Goal: Transaction & Acquisition: Purchase product/service

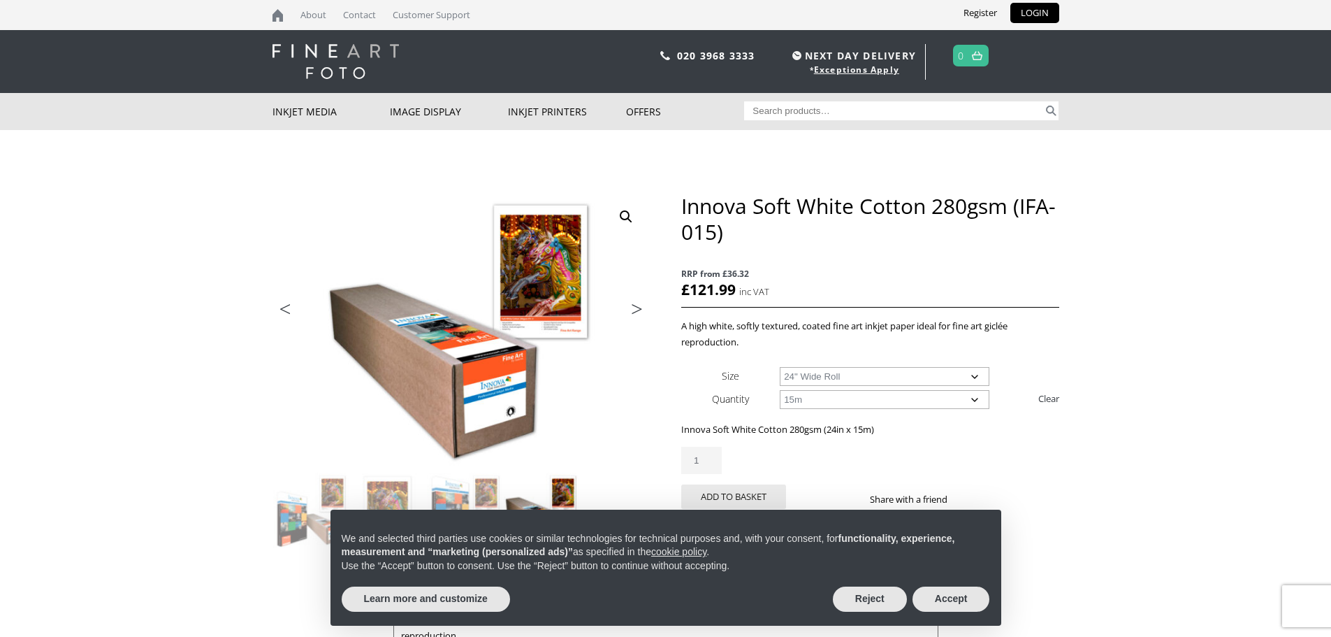
click at [980, 375] on select "Choose an option 17" Wide Roll 24" Wide Roll 36" Wide Roll 44" Wide Roll 60" Wi…" at bounding box center [885, 376] width 210 height 19
click at [978, 375] on select "Choose an option 17" Wide Roll 24" Wide Roll 36" Wide Roll 44" Wide Roll 60" Wi…" at bounding box center [885, 376] width 210 height 19
click at [1036, 261] on p "RRP from £36.32 £ 121.99 inc VAT" at bounding box center [869, 283] width 377 height 49
click at [964, 597] on button "Accept" at bounding box center [952, 598] width 78 height 25
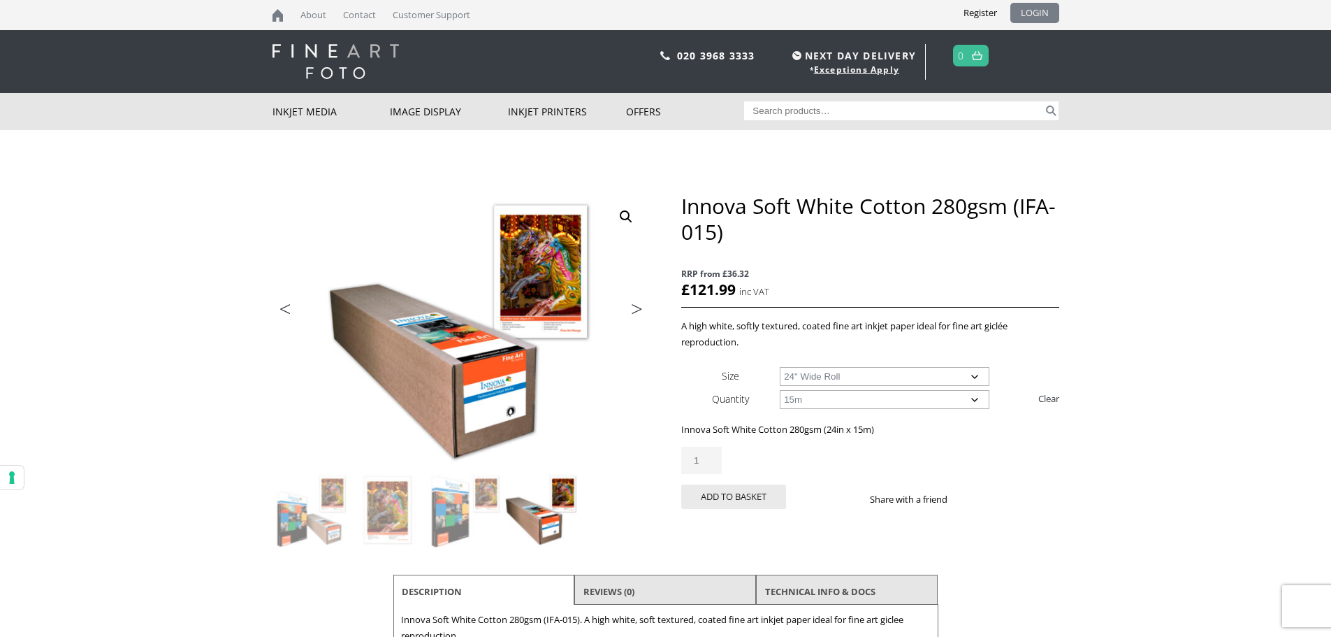
click at [1029, 13] on link "LOGIN" at bounding box center [1035, 13] width 49 height 20
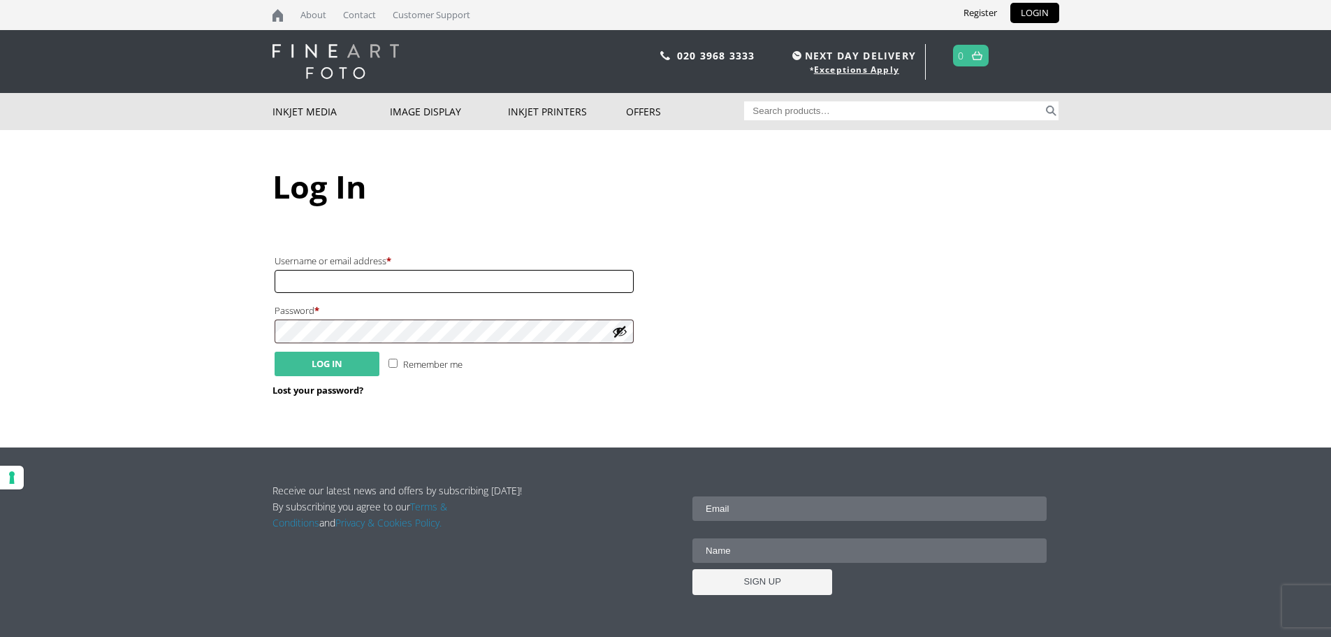
type input "robmyers67@gmail.com"
click at [326, 373] on button "Log in" at bounding box center [327, 364] width 105 height 24
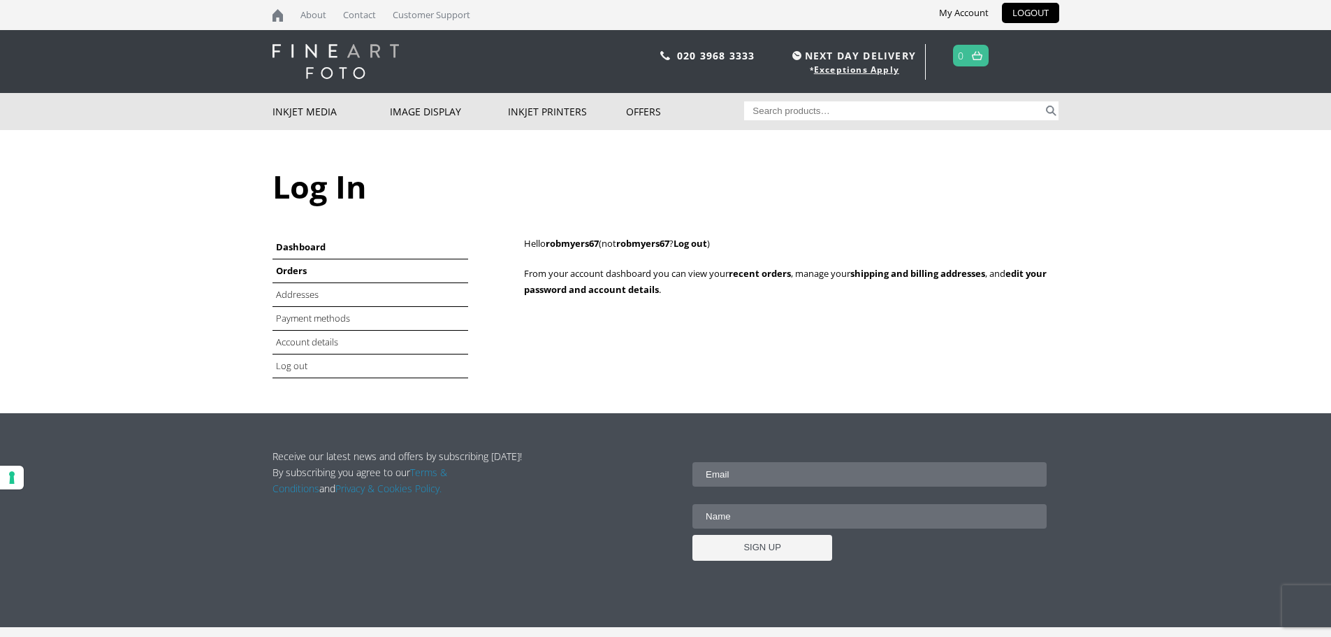
click at [282, 270] on link "Orders" at bounding box center [291, 270] width 31 height 13
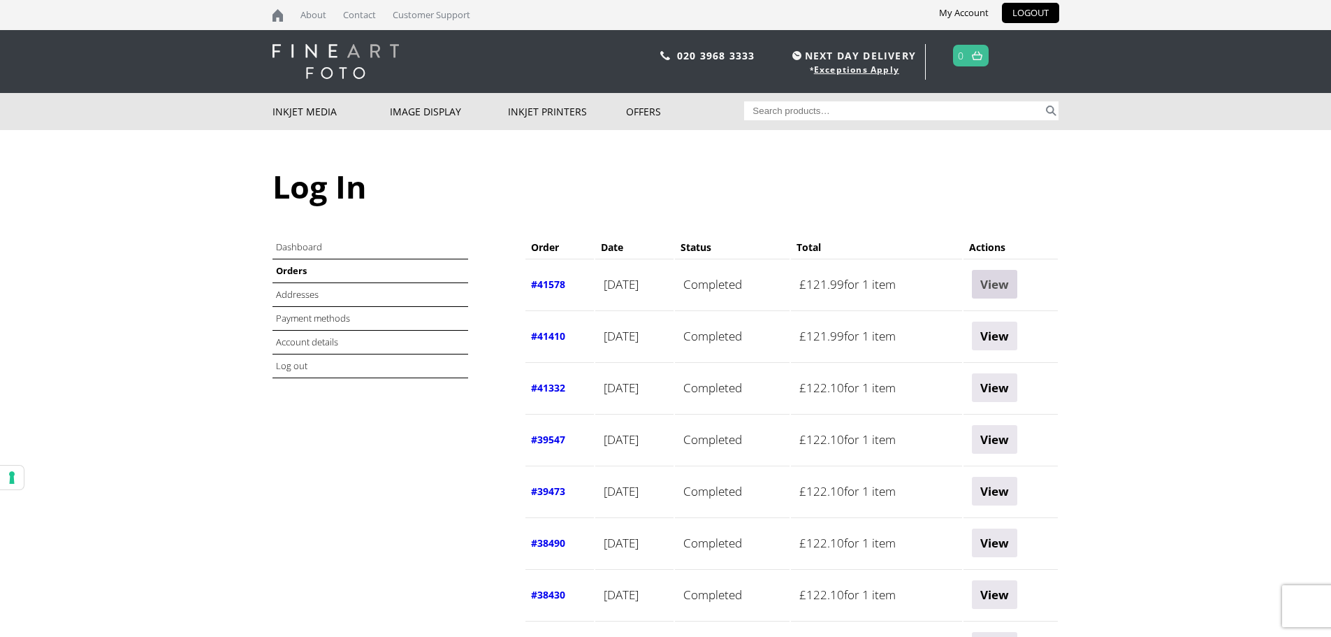
click at [1012, 284] on link "View" at bounding box center [994, 284] width 45 height 29
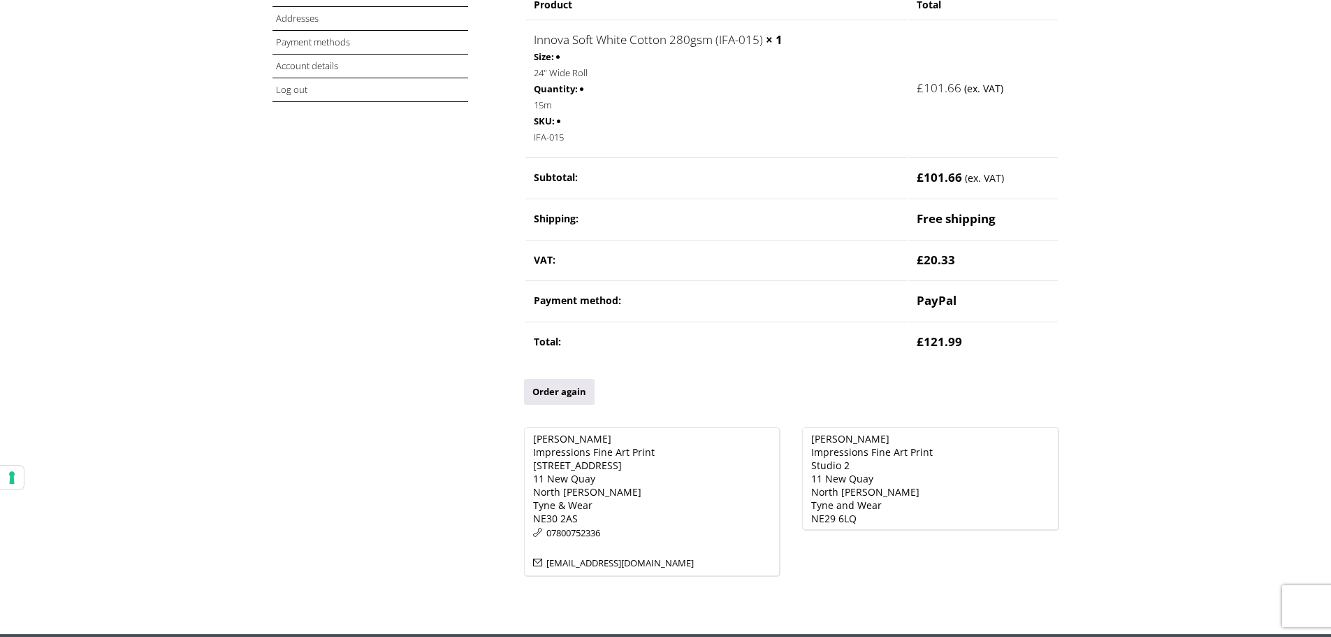
scroll to position [280, 0]
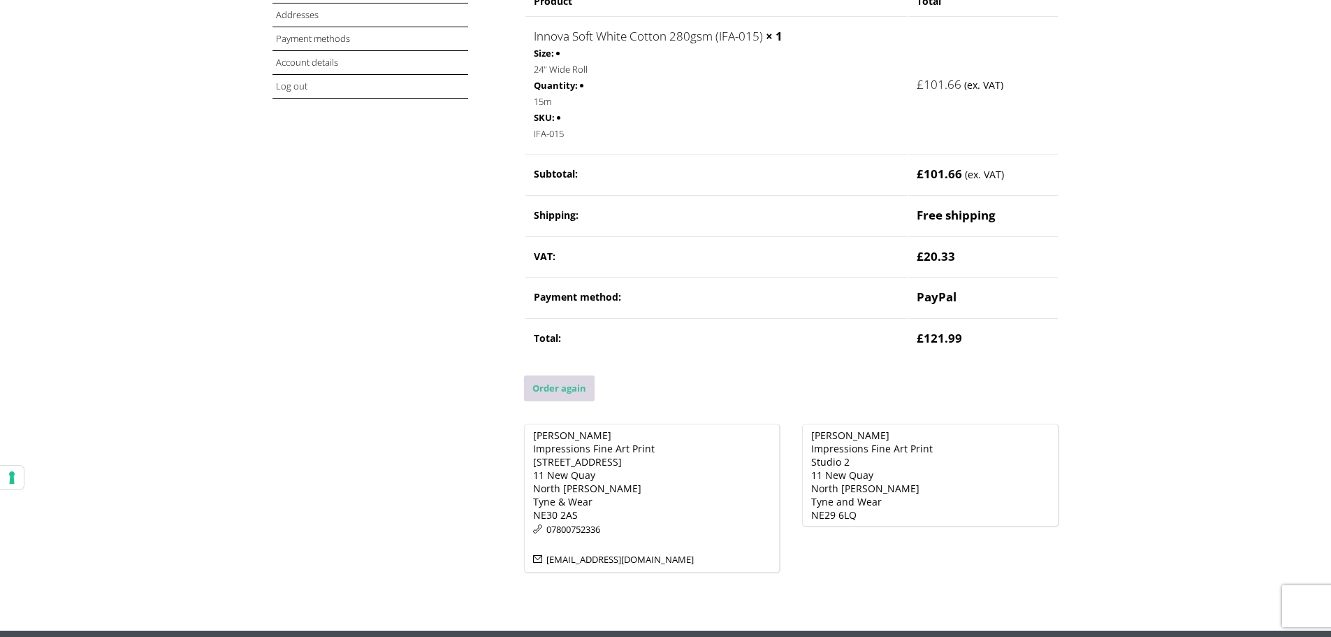
click at [563, 389] on link "Order again" at bounding box center [559, 388] width 71 height 26
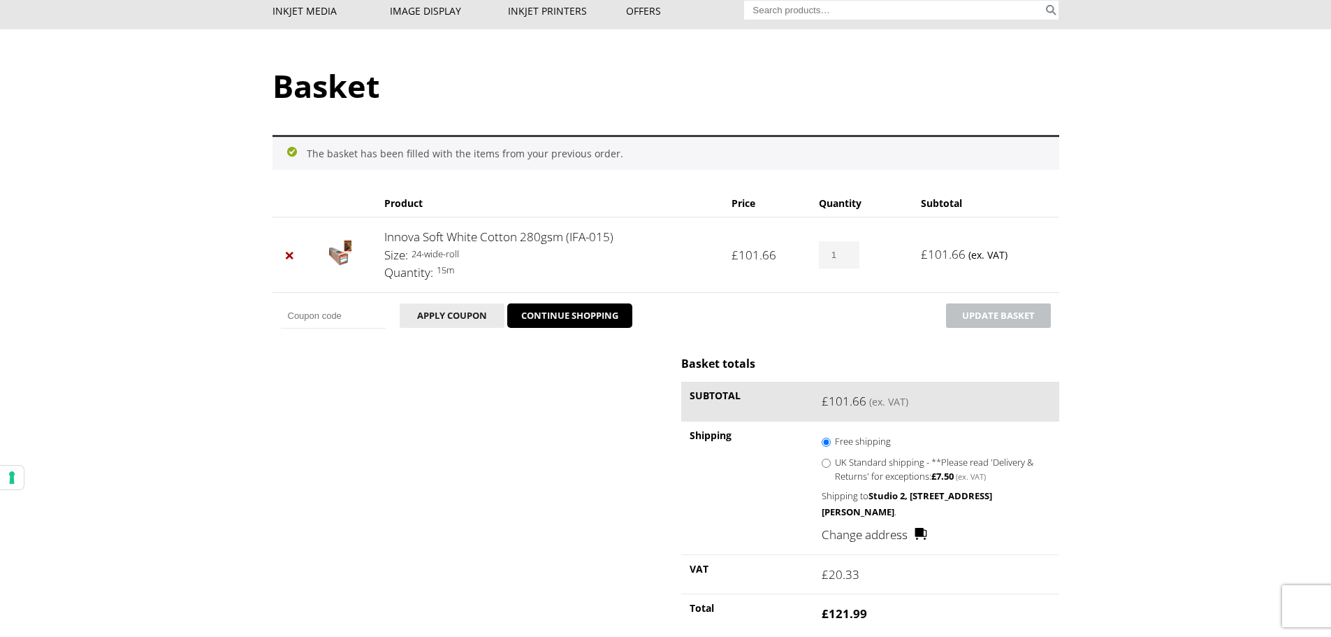
scroll to position [210, 0]
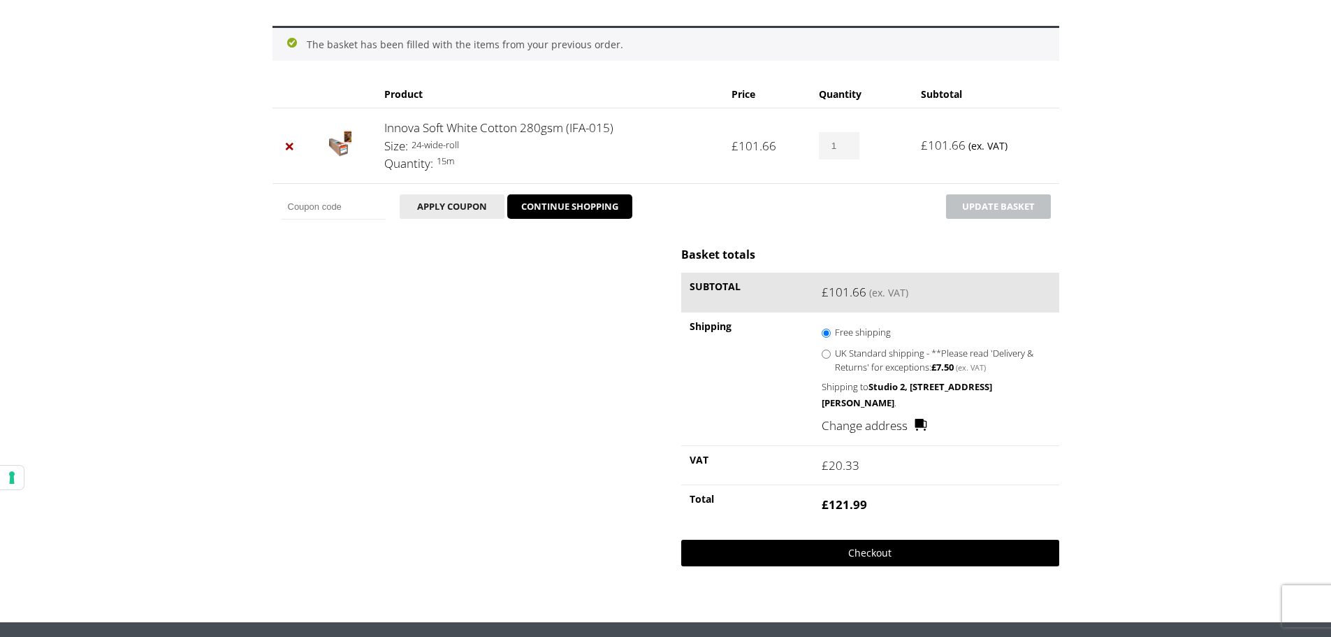
click at [872, 552] on link "Checkout" at bounding box center [869, 553] width 377 height 27
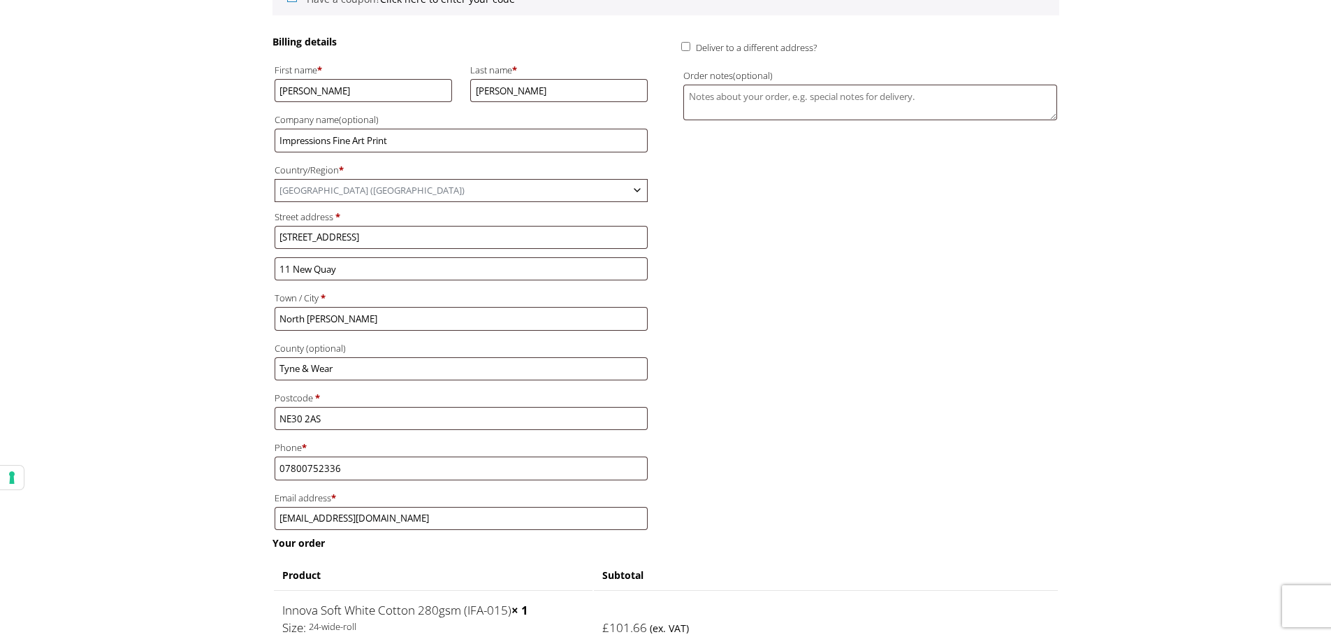
scroll to position [280, 0]
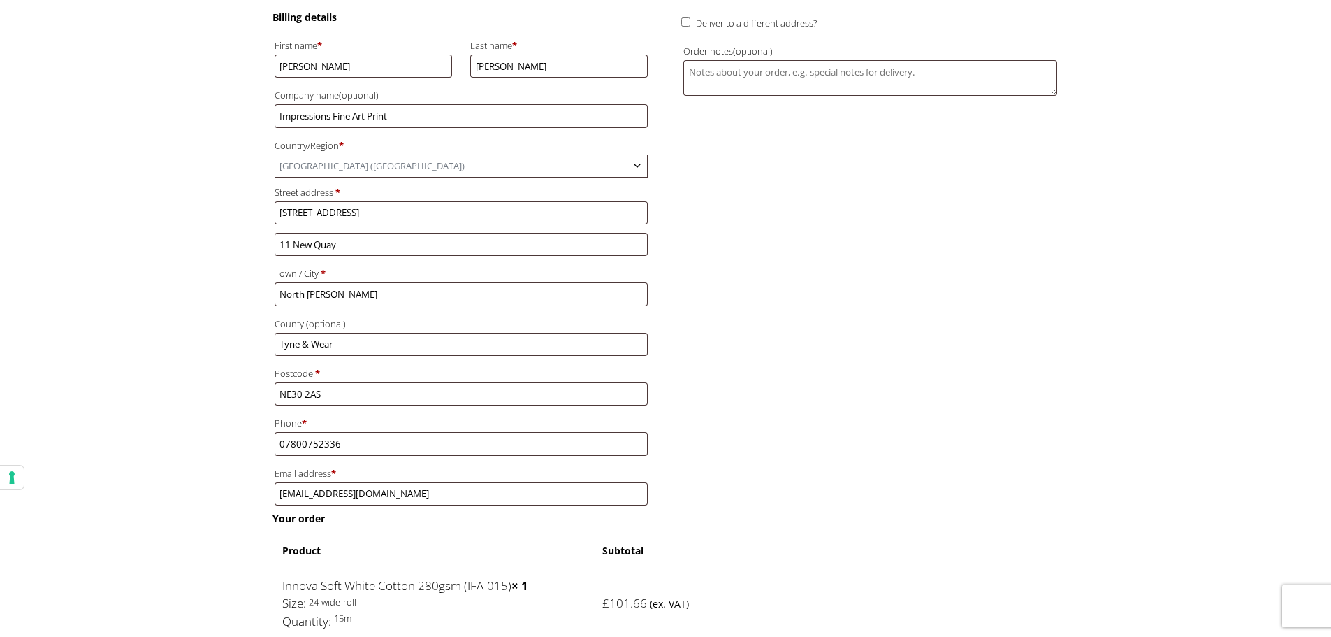
click at [689, 21] on input "Deliver to a different address?" at bounding box center [685, 21] width 9 height 9
checkbox input "true"
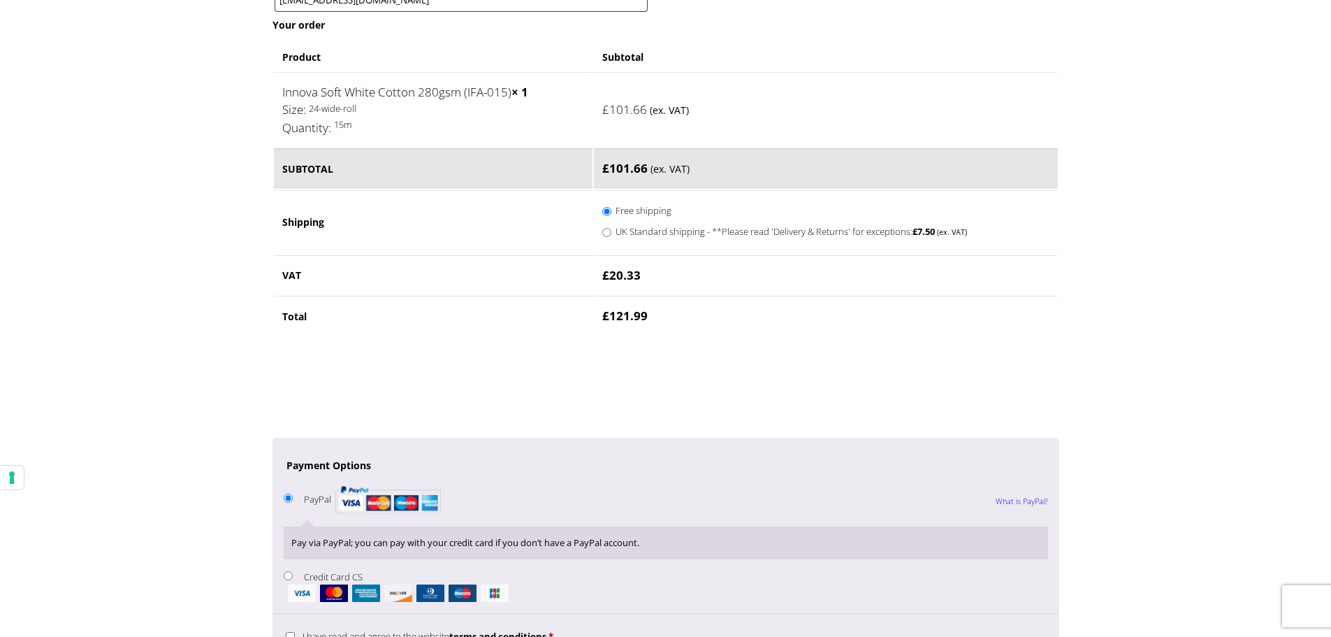
scroll to position [909, 0]
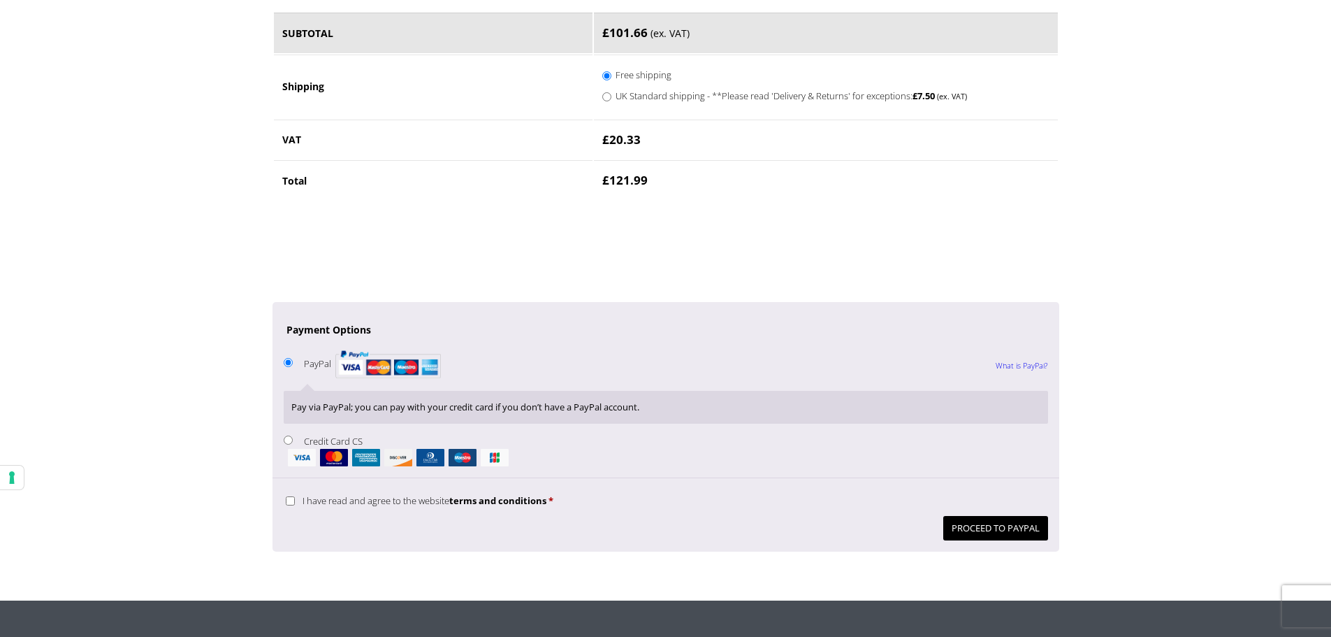
click at [293, 503] on input "I have read and agree to the website terms and conditions *" at bounding box center [290, 500] width 9 height 9
checkbox input "true"
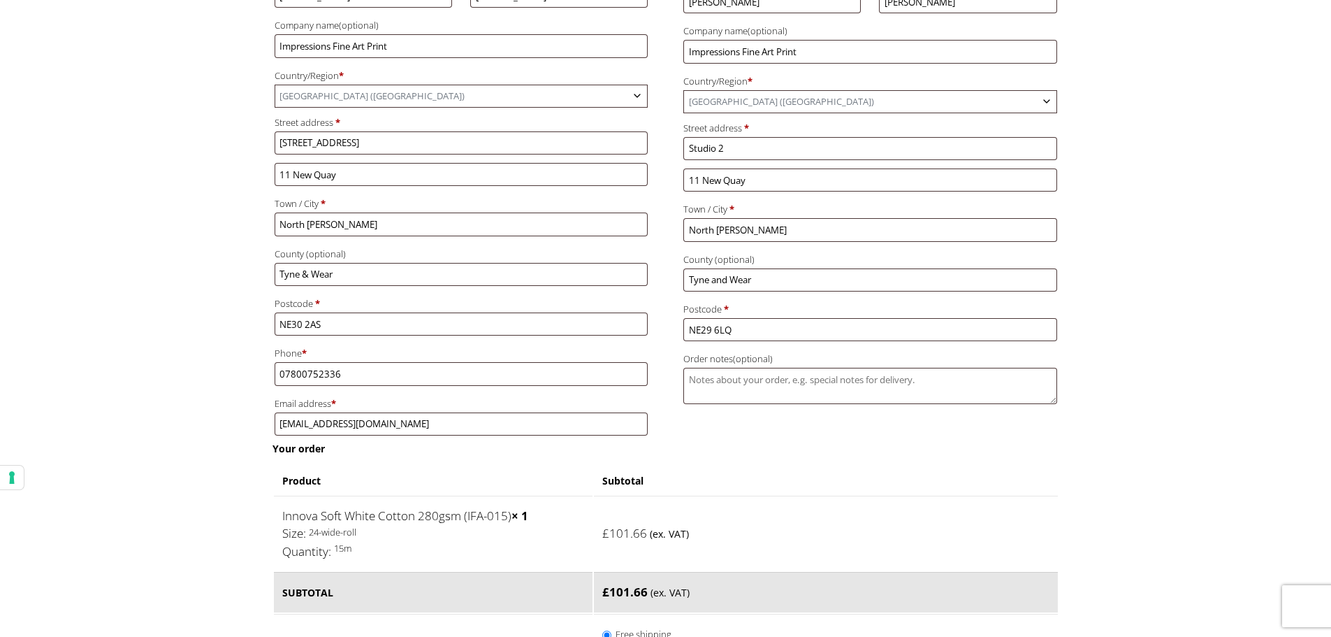
scroll to position [210, 0]
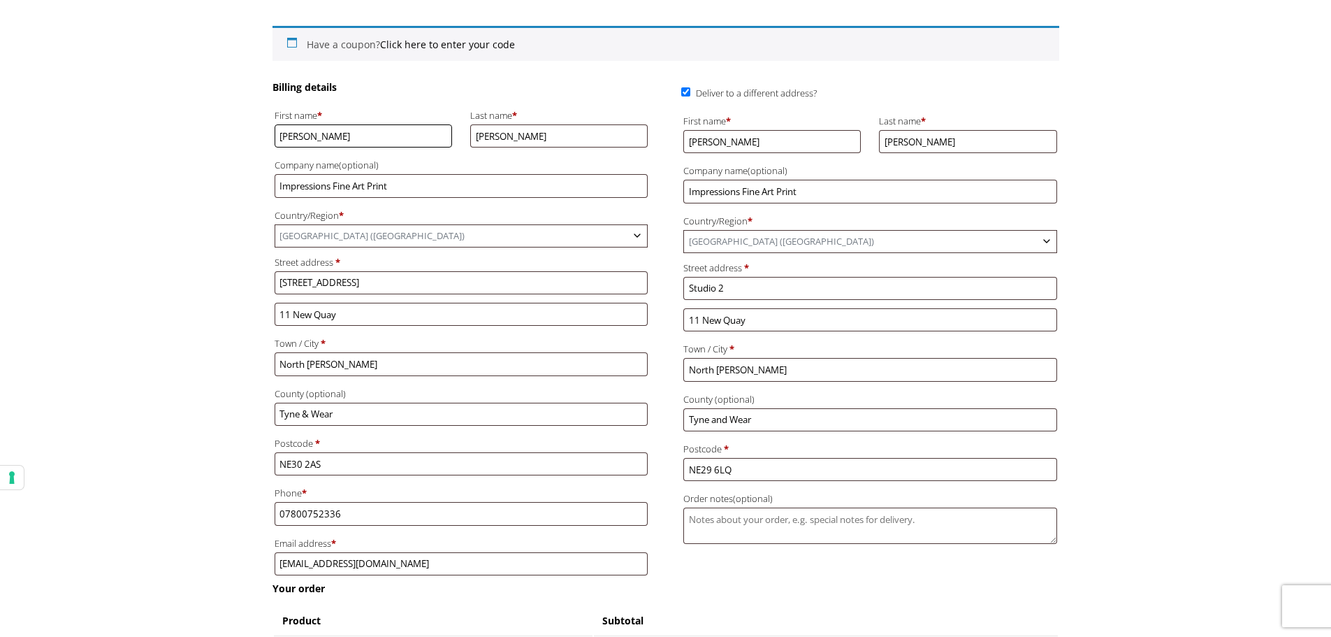
drag, startPoint x: 333, startPoint y: 134, endPoint x: 238, endPoint y: 143, distance: 95.5
click at [238, 143] on body "NEXT DAY DELIVERY * Exceptions Apply About Contact Customer Support My Account …" at bounding box center [665, 108] width 1331 height 637
type input "Robert"
click at [327, 184] on input "Impressions Fine Art Print" at bounding box center [461, 185] width 373 height 23
drag, startPoint x: 113, startPoint y: 147, endPoint x: 87, endPoint y: 145, distance: 26.0
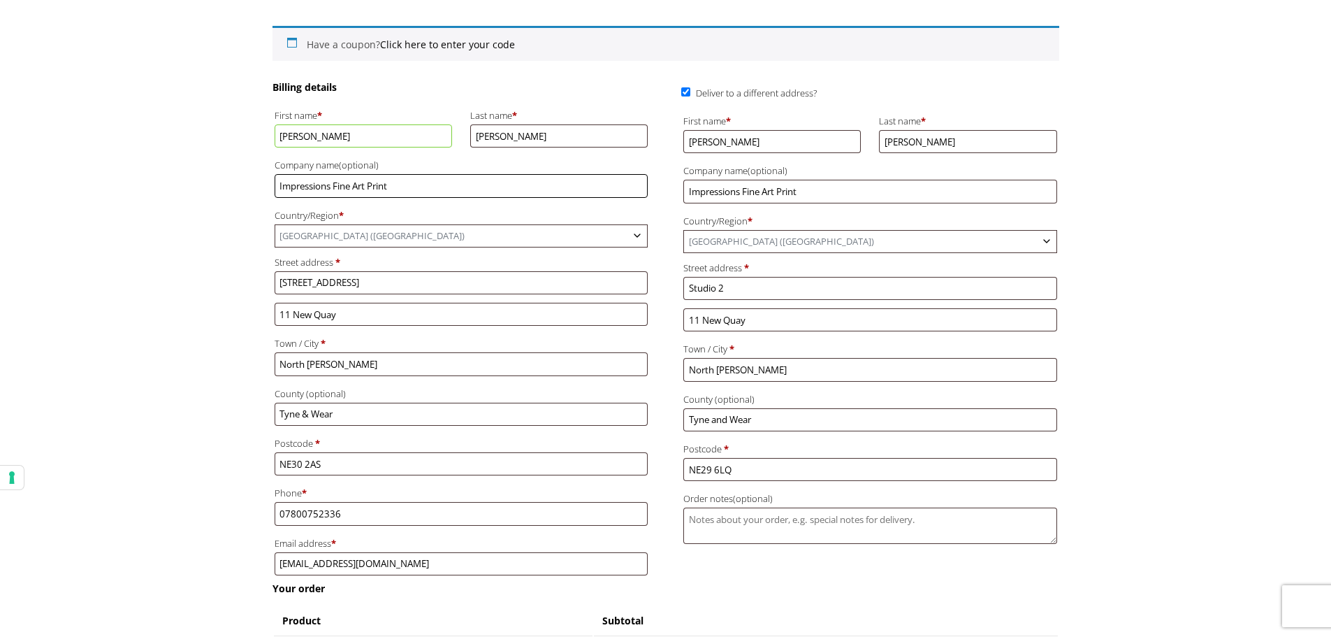
click at [87, 145] on body "NEXT DAY DELIVERY * Exceptions Apply About Contact Customer Support My Account …" at bounding box center [665, 108] width 1331 height 637
type input "Robert Myers Art"
click at [204, 182] on body "NEXT DAY DELIVERY * Exceptions Apply About Contact Customer Support My Account …" at bounding box center [665, 108] width 1331 height 637
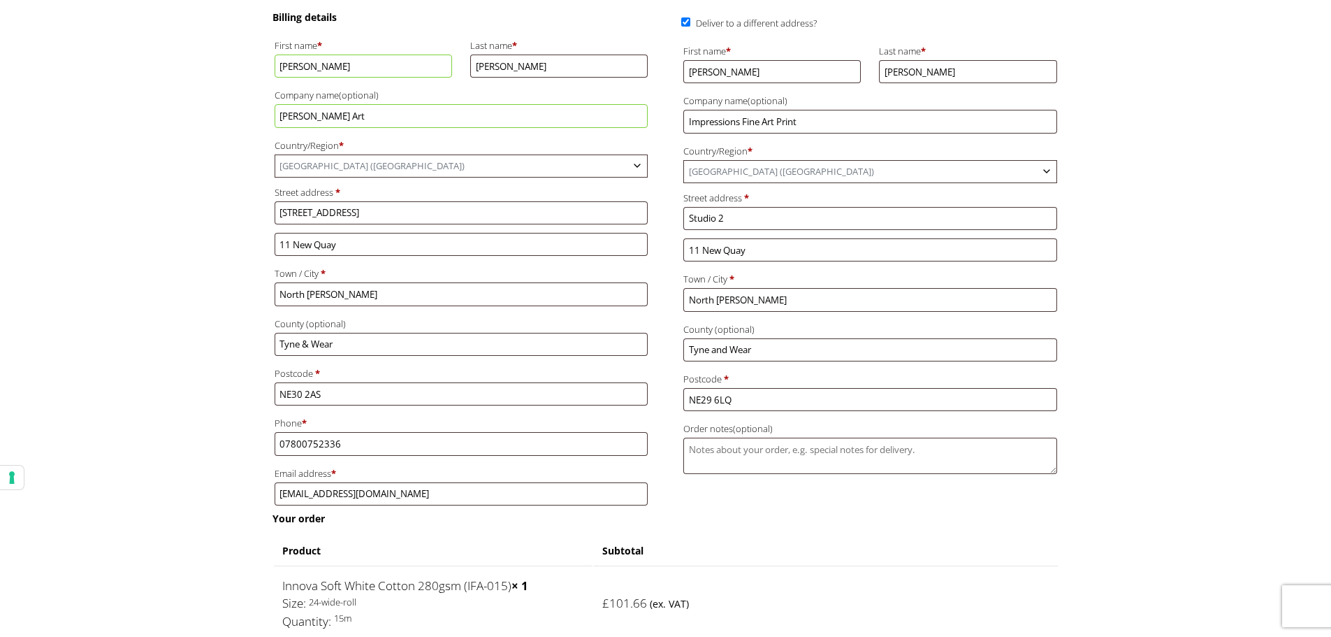
scroll to position [140, 0]
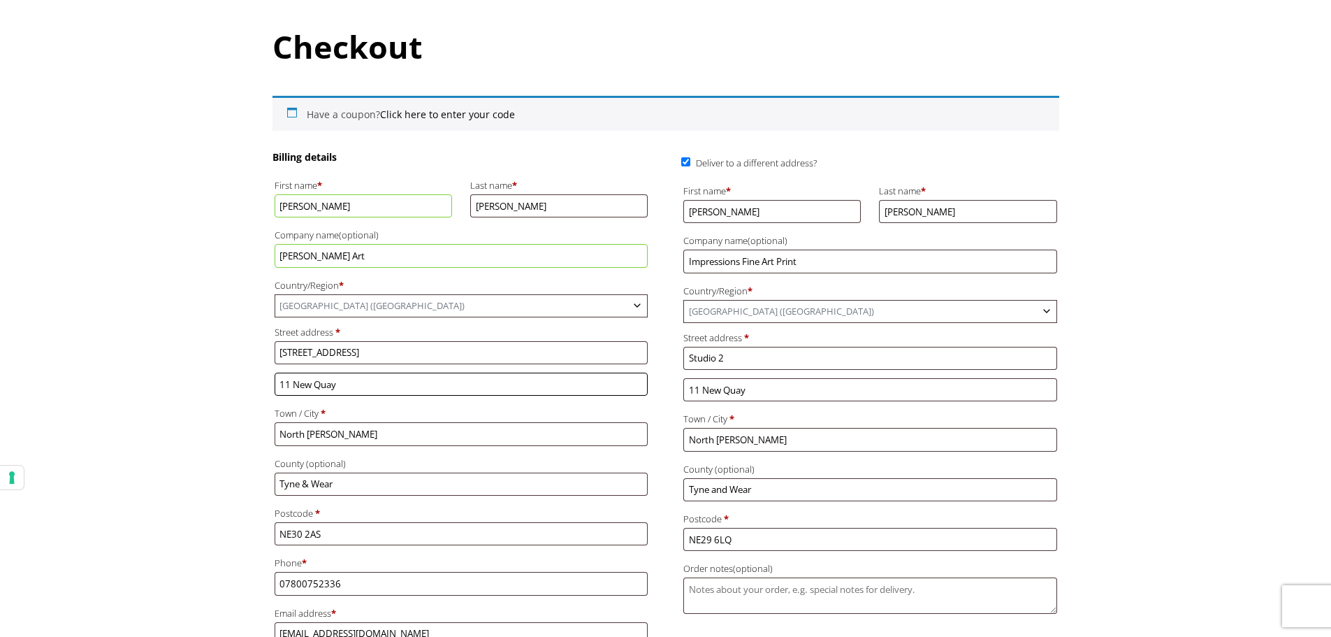
drag, startPoint x: 350, startPoint y: 384, endPoint x: 222, endPoint y: 380, distance: 127.9
click at [222, 380] on body "NEXT DAY DELIVERY * Exceptions Apply About Contact Customer Support My Account …" at bounding box center [665, 178] width 1331 height 637
click at [198, 379] on body "NEXT DAY DELIVERY * Exceptions Apply About Contact Customer Support My Account …" at bounding box center [665, 178] width 1331 height 637
drag, startPoint x: 739, startPoint y: 208, endPoint x: 668, endPoint y: 212, distance: 70.7
click at [659, 212] on div "Billing details First name * Robert Last name * Myers Company name (optional) R…" at bounding box center [666, 400] width 787 height 501
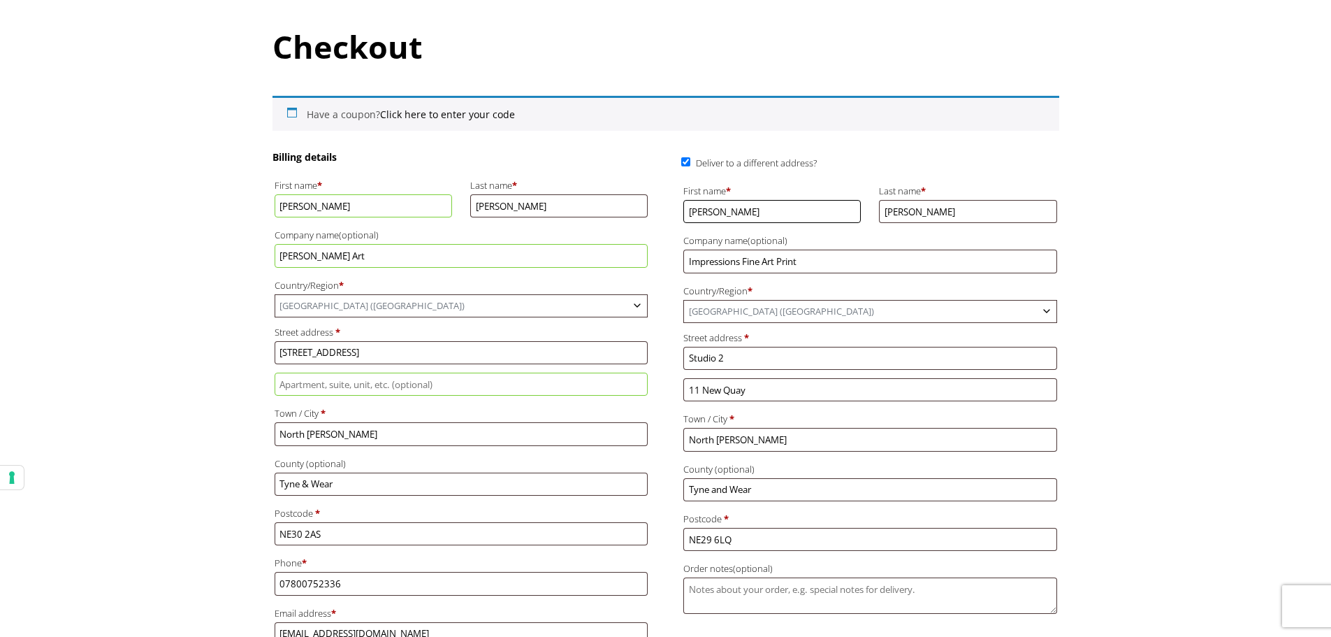
type input "Robert"
click at [709, 262] on input "Impressions Fine Art Print" at bounding box center [869, 260] width 373 height 23
drag, startPoint x: 599, startPoint y: 265, endPoint x: 591, endPoint y: 264, distance: 7.7
click at [591, 264] on div "Billing details First name * Robert Last name * Myers Company name (optional) R…" at bounding box center [666, 400] width 787 height 501
type input "Robert Myers Art"
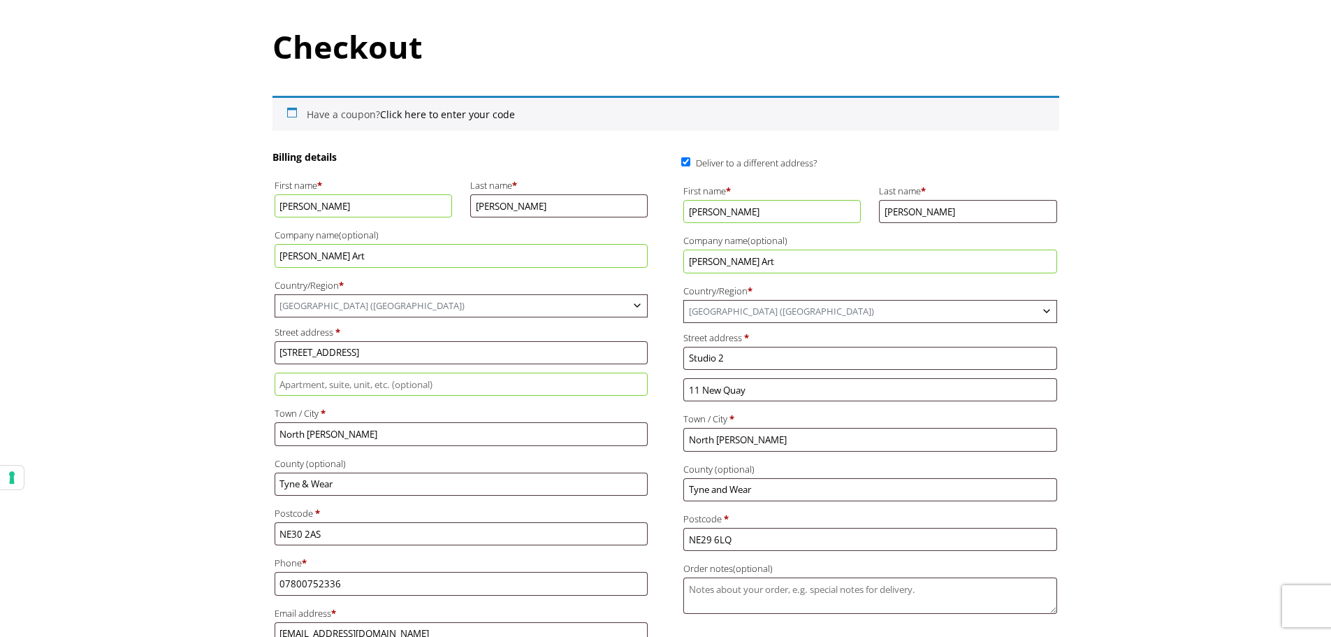
drag, startPoint x: 365, startPoint y: 254, endPoint x: 79, endPoint y: 222, distance: 288.2
click at [50, 220] on body "NEXT DAY DELIVERY * Exceptions Apply About Contact Customer Support My Account …" at bounding box center [665, 178] width 1331 height 637
click at [1147, 303] on body "NEXT DAY DELIVERY * Exceptions Apply About Contact Customer Support My Account …" at bounding box center [665, 178] width 1331 height 637
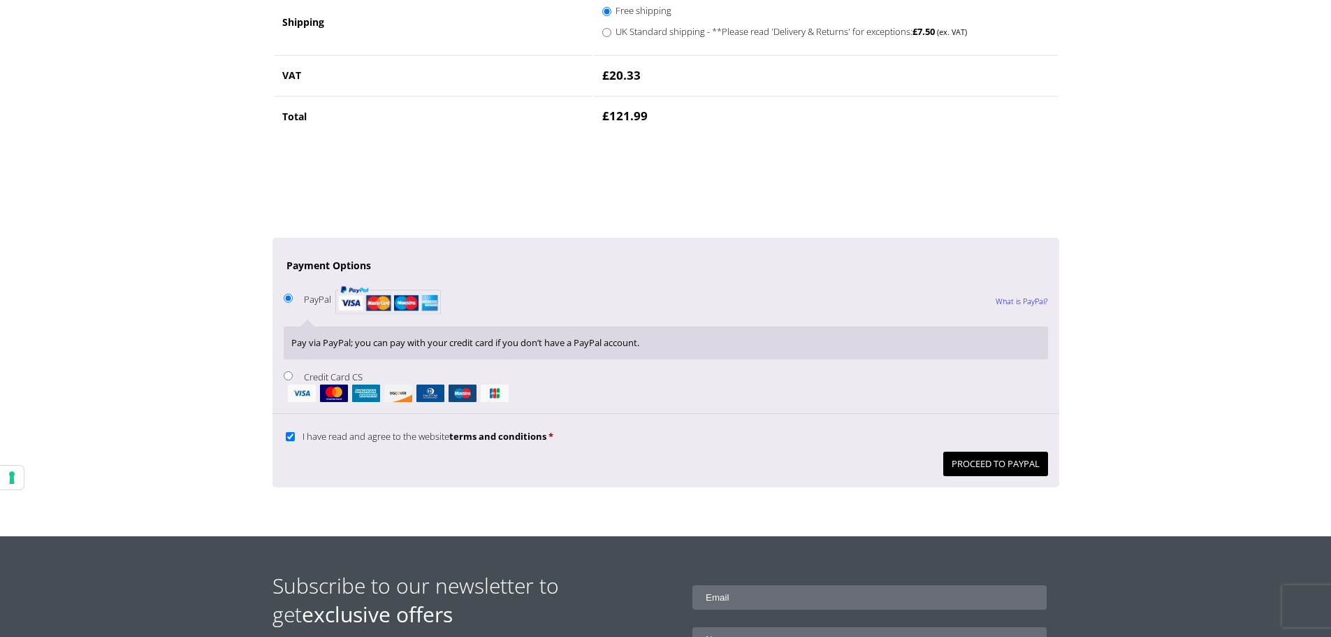
scroll to position [978, 0]
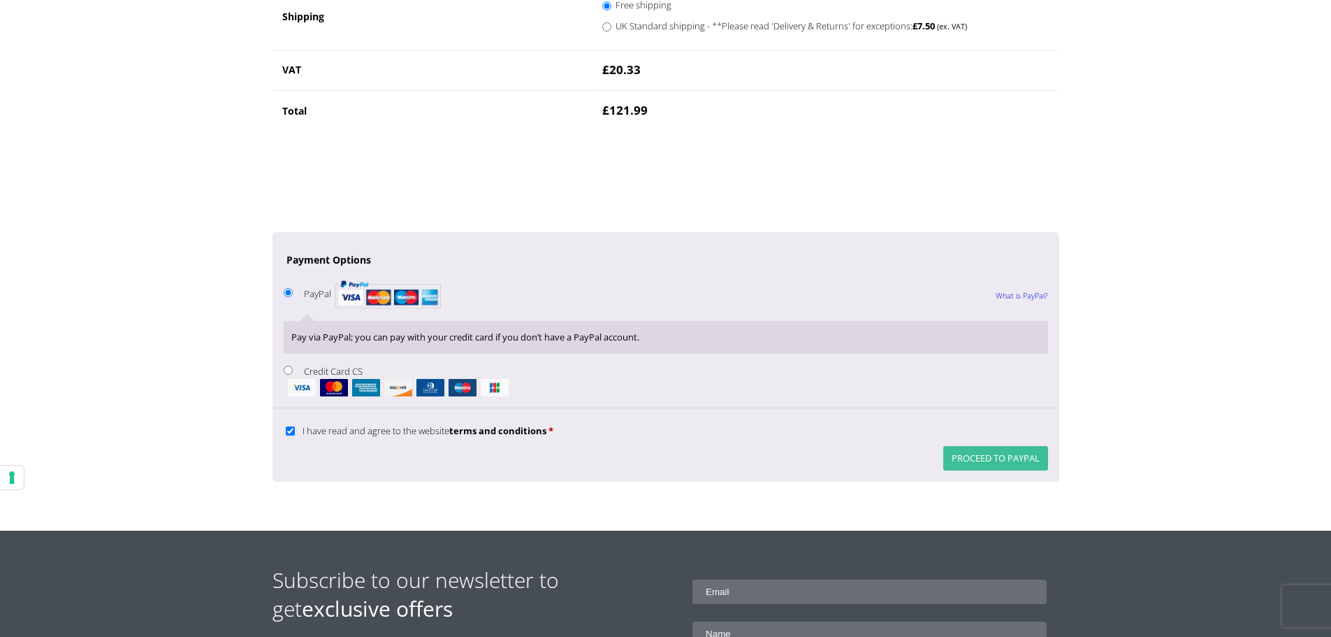
click at [943, 459] on button "Proceed to PayPal" at bounding box center [995, 458] width 105 height 24
